Goal: Task Accomplishment & Management: Manage account settings

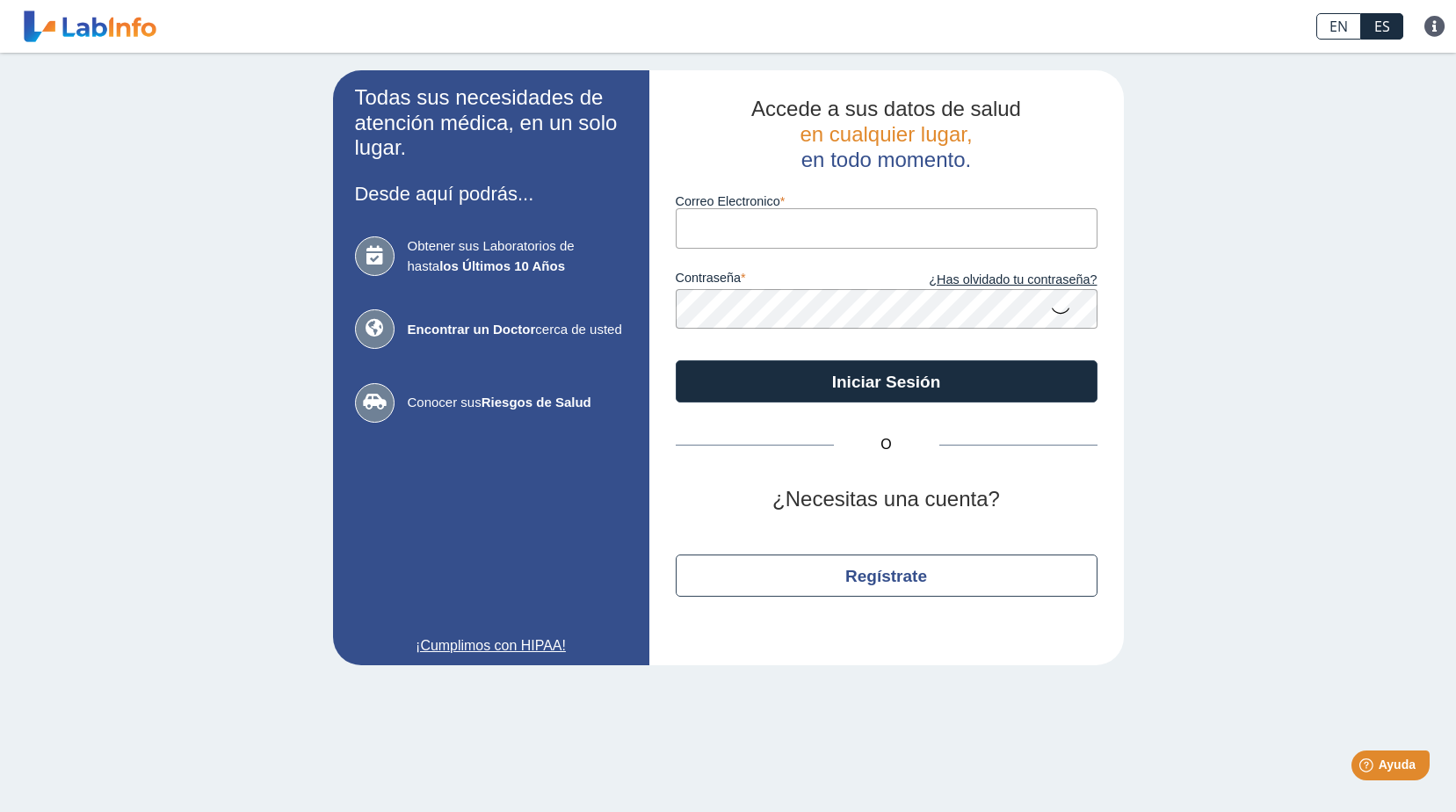
click at [796, 237] on input "Correo Electronico" at bounding box center [887, 228] width 422 height 40
type input "[EMAIL_ADDRESS][DOMAIN_NAME]"
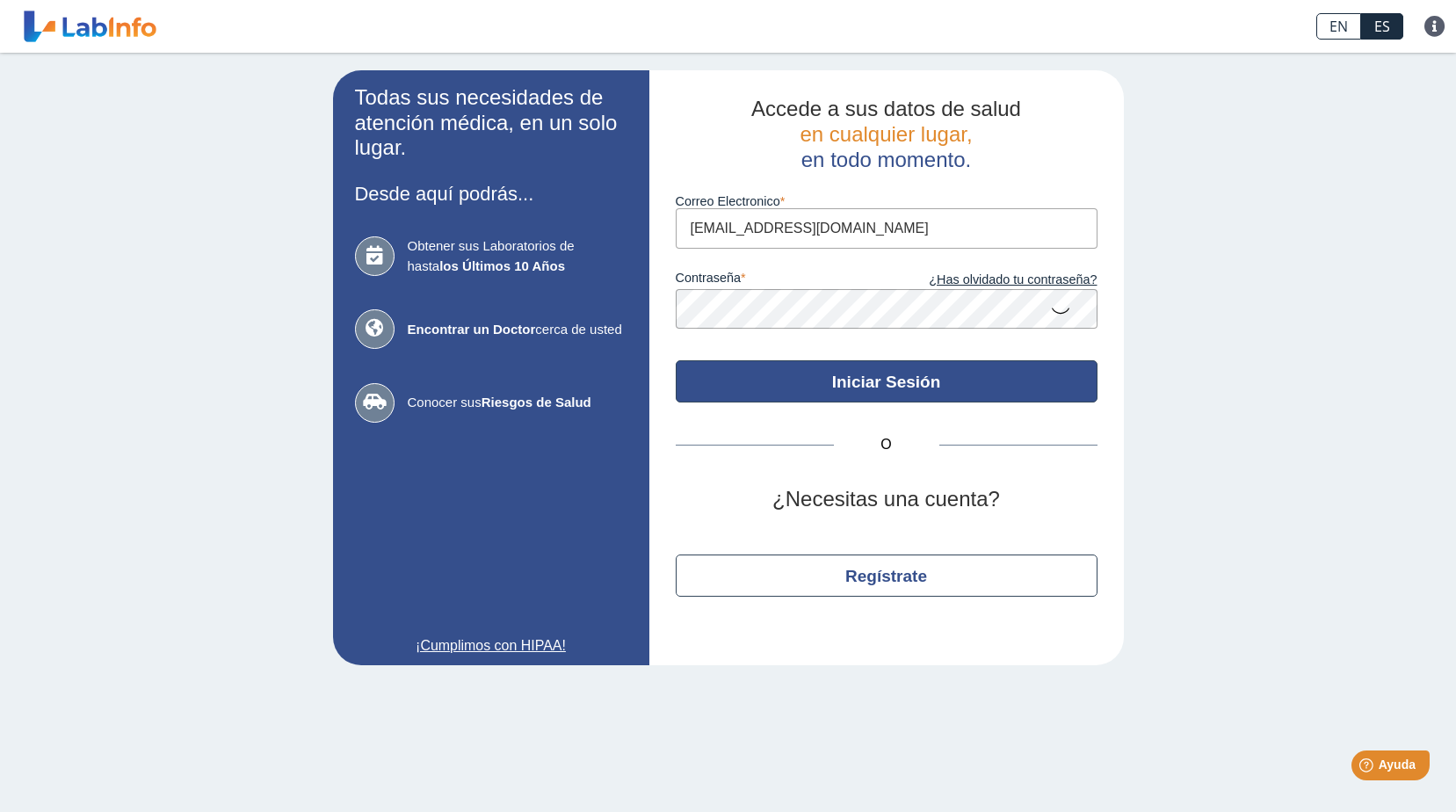
click at [923, 392] on button "Iniciar Sesión" at bounding box center [887, 381] width 422 height 42
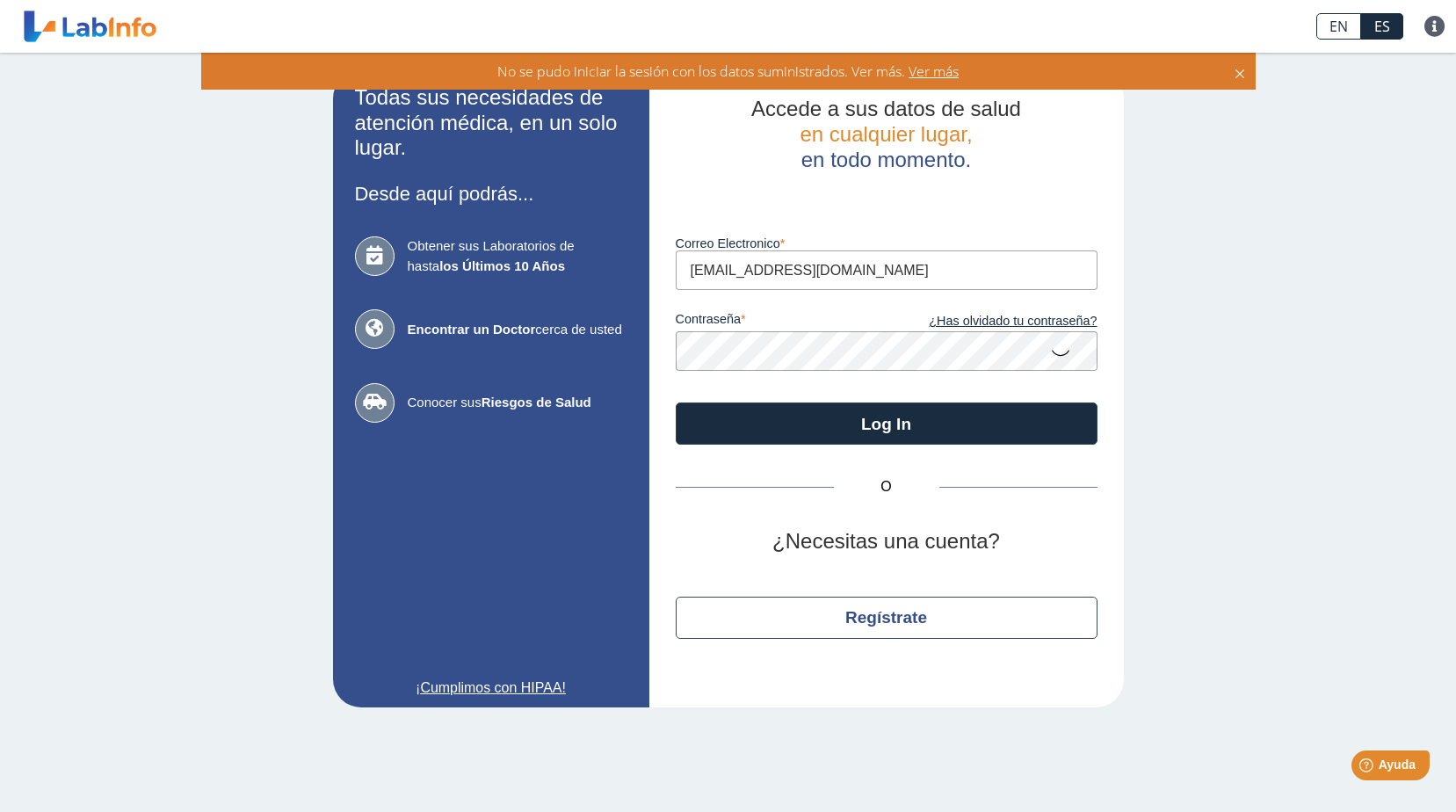
click at [1060, 354] on icon at bounding box center [1060, 351] width 21 height 34
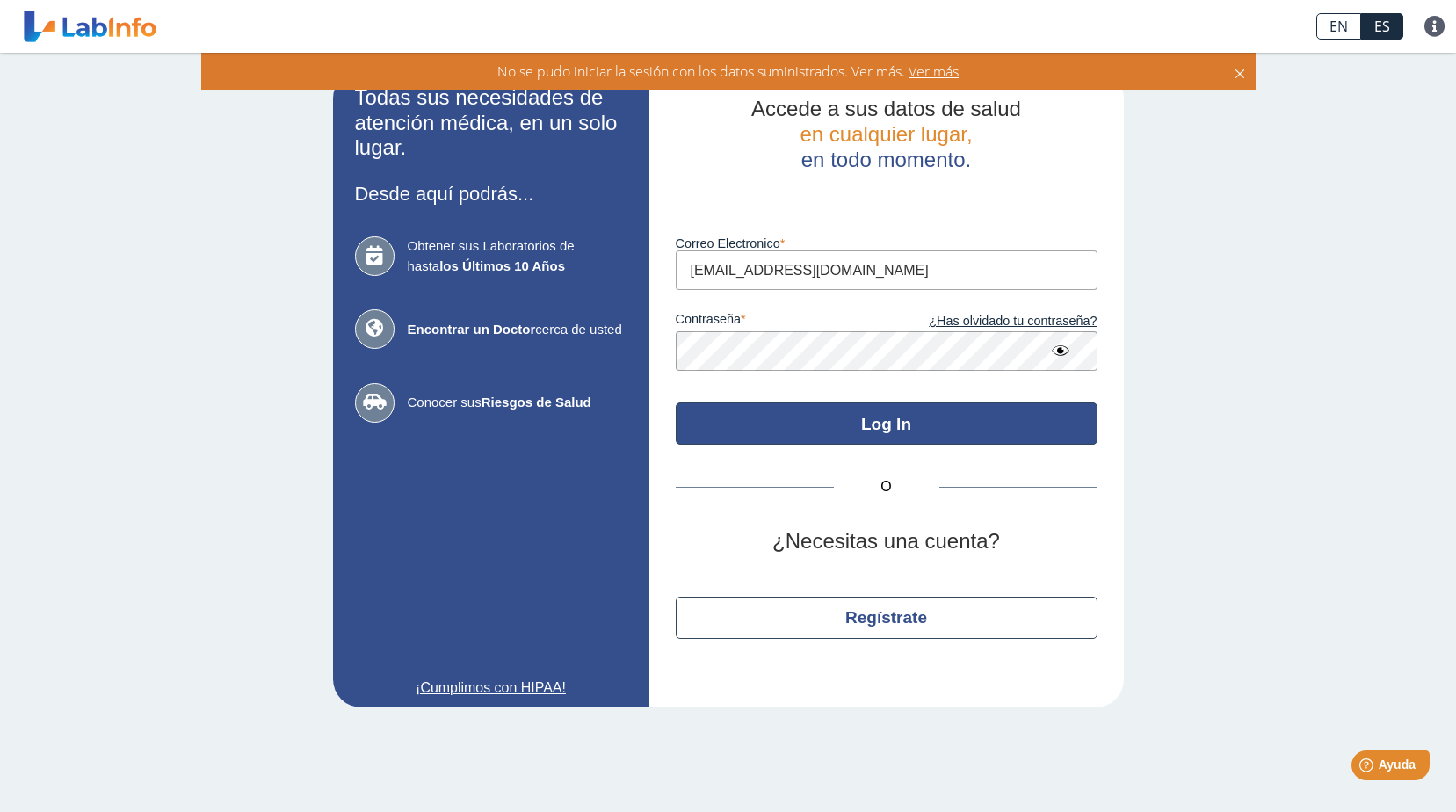
click at [879, 422] on button "Log In" at bounding box center [887, 423] width 422 height 42
click at [898, 423] on button "Log In" at bounding box center [887, 423] width 422 height 42
